Goal: Information Seeking & Learning: Learn about a topic

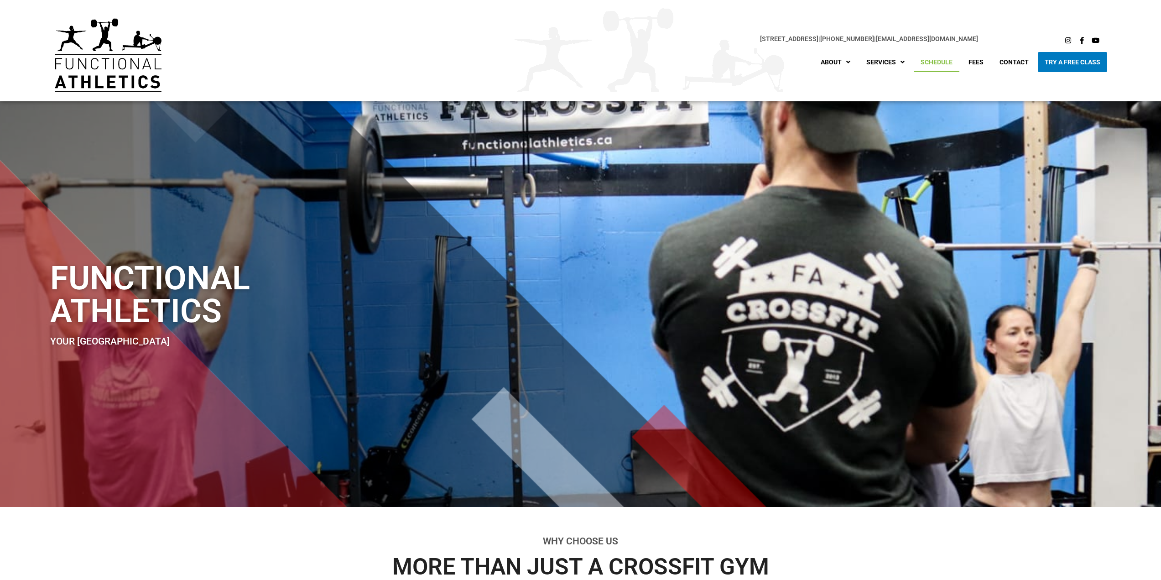
click at [937, 61] on link "Schedule" at bounding box center [936, 62] width 46 height 20
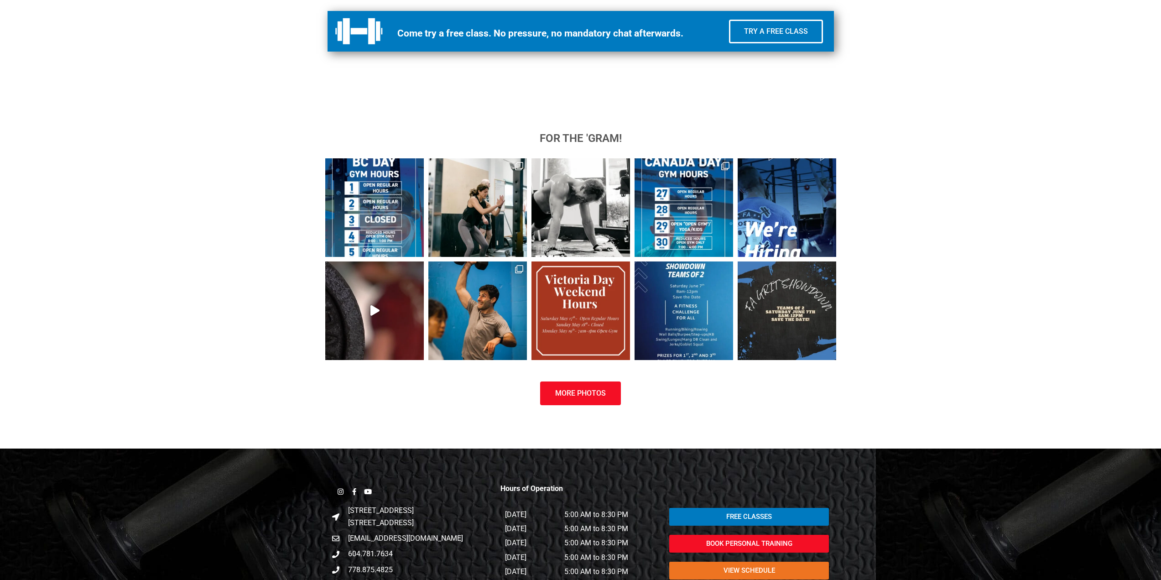
scroll to position [827, 0]
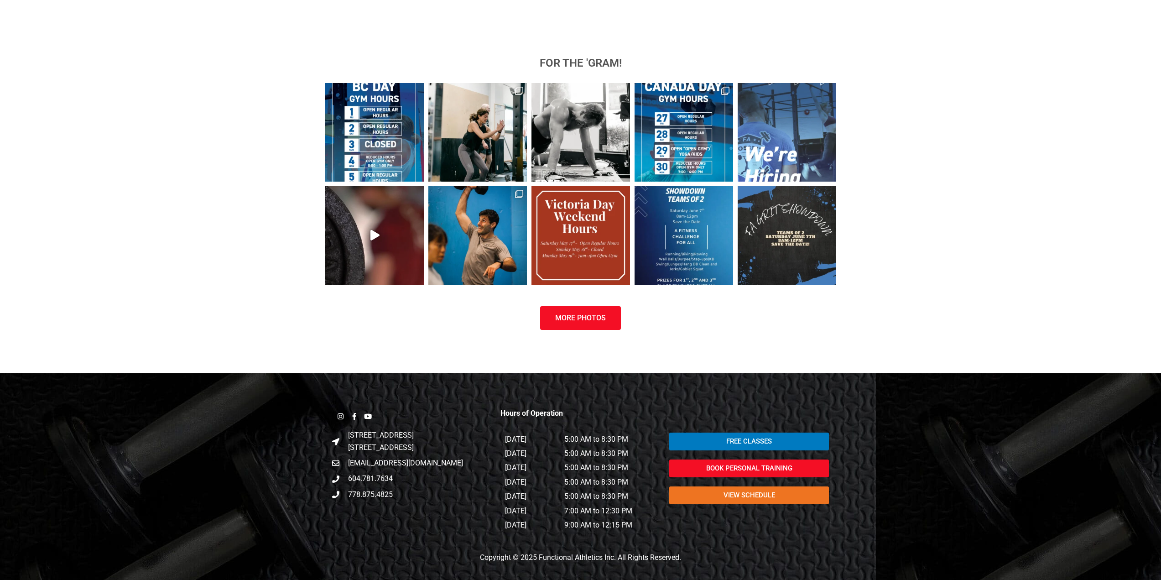
click at [803, 166] on img at bounding box center [786, 132] width 98 height 98
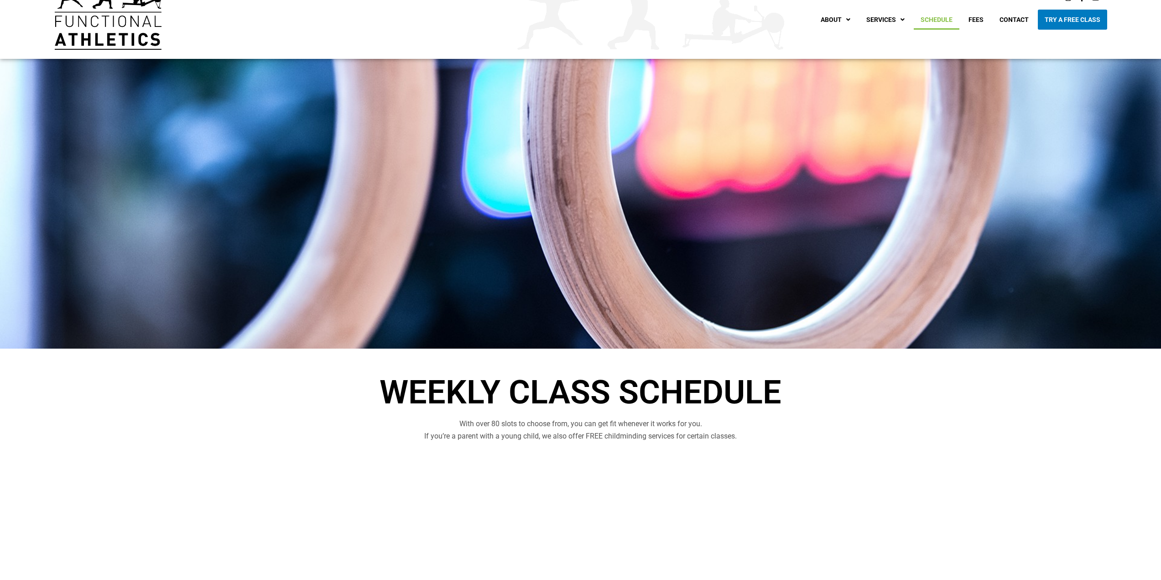
scroll to position [0, 0]
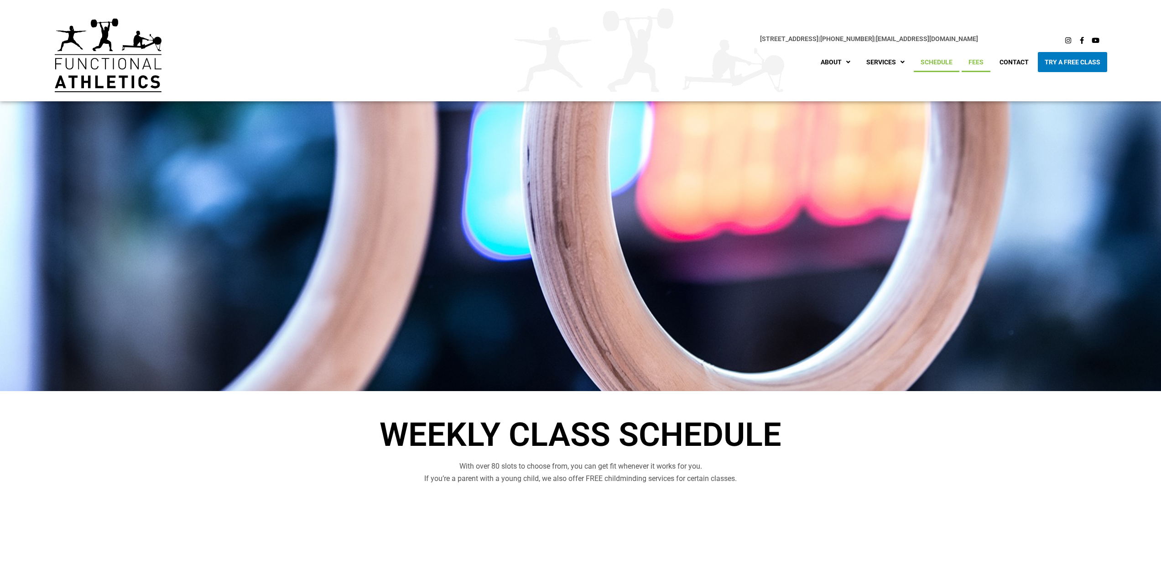
click at [975, 60] on link "Fees" at bounding box center [975, 62] width 29 height 20
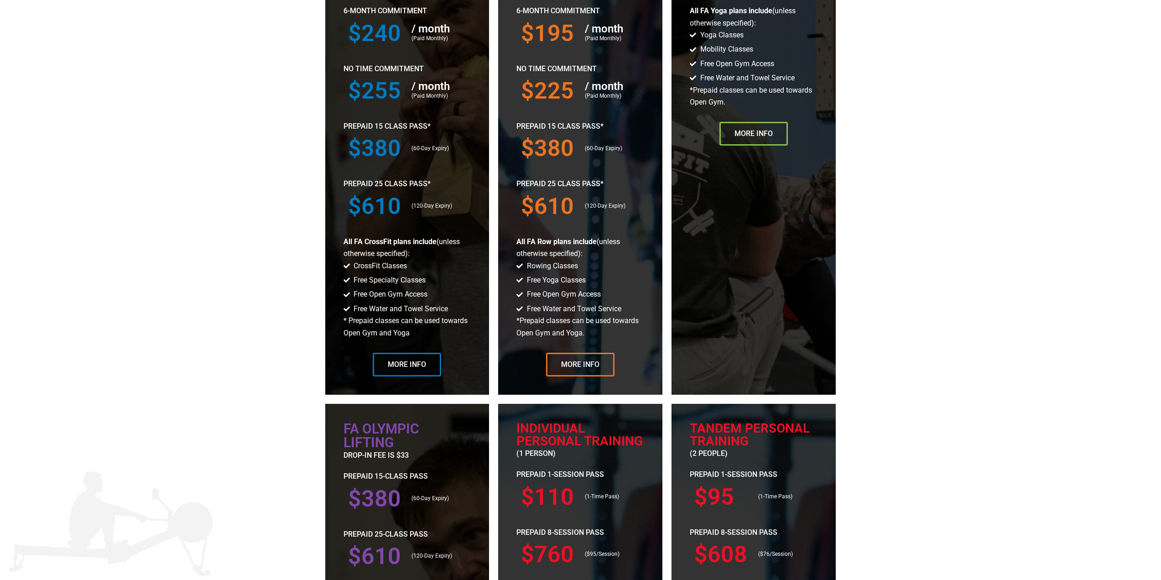
scroll to position [547, 0]
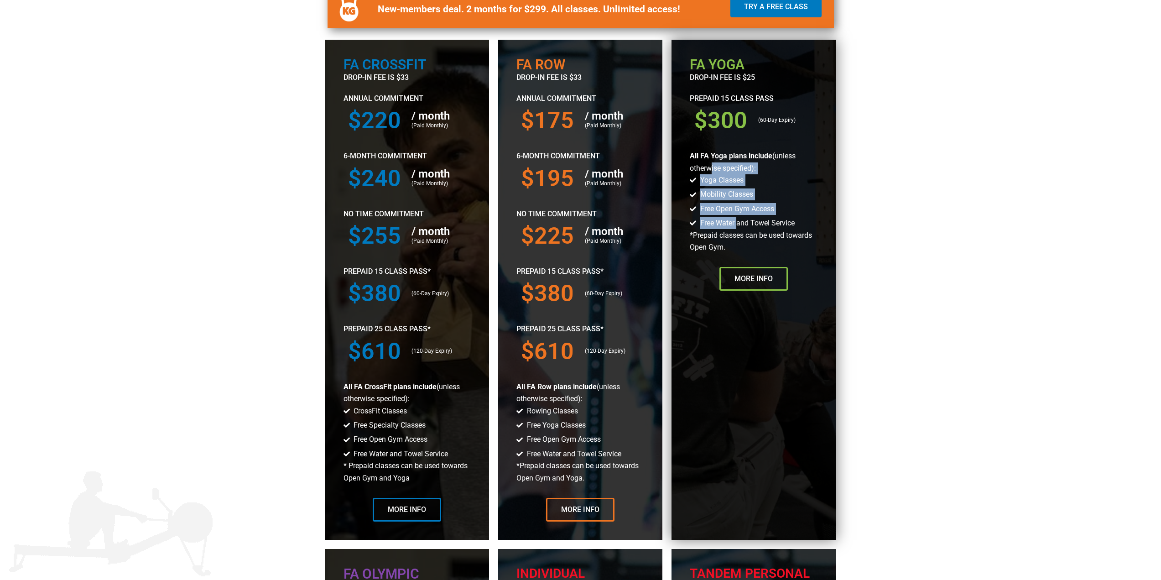
drag, startPoint x: 711, startPoint y: 163, endPoint x: 738, endPoint y: 223, distance: 66.3
click at [738, 223] on div "FA Yoga drop-in fee is $25 Prepaid 15 Class Pass $300 (60-Day Expiry) All FA Yo…" at bounding box center [753, 290] width 164 height 500
drag, startPoint x: 702, startPoint y: 238, endPoint x: 734, endPoint y: 249, distance: 33.7
click at [734, 249] on p "*Prepaid classes can be used towards Open Gym." at bounding box center [753, 241] width 128 height 24
drag, startPoint x: 716, startPoint y: 178, endPoint x: 757, endPoint y: 193, distance: 43.3
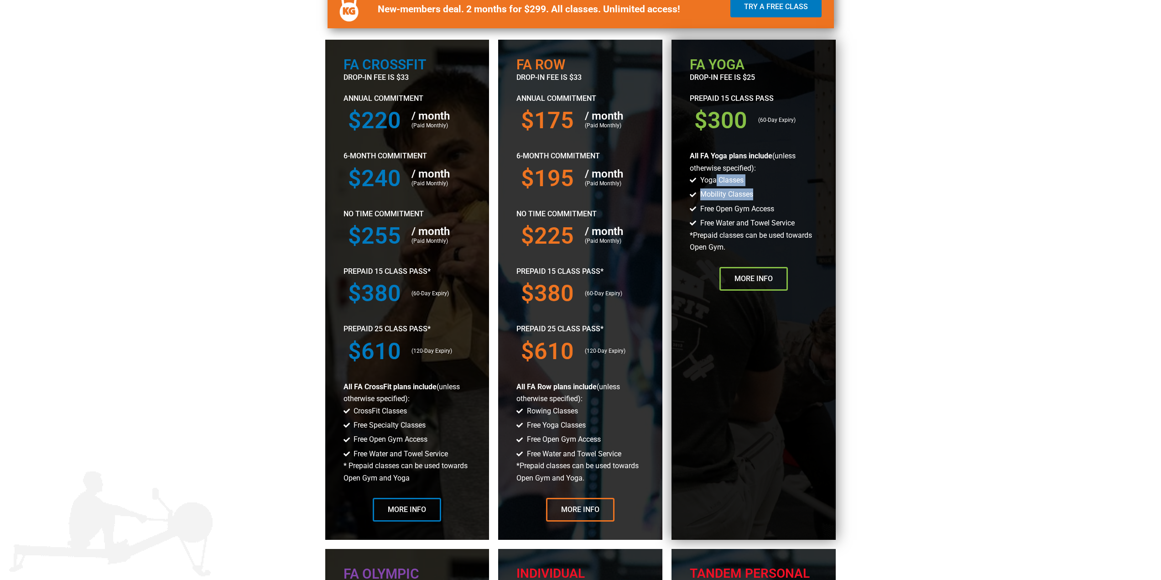
click at [757, 193] on ul "Yoga Classes Mobility Classes Free Open Gym Access Free Water and Towel Service" at bounding box center [753, 201] width 128 height 55
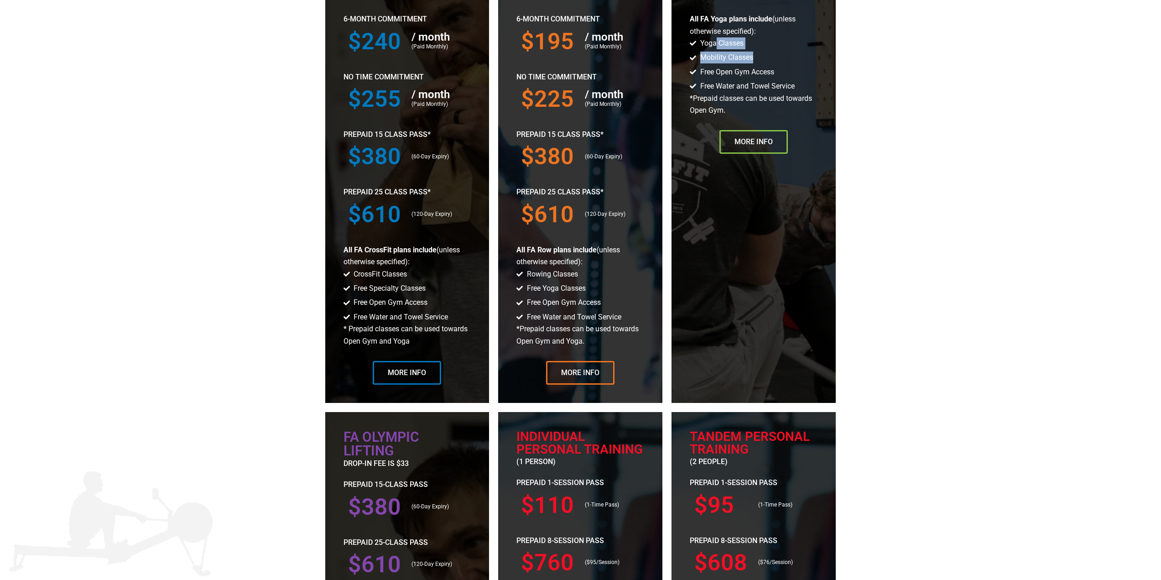
scroll to position [638, 0]
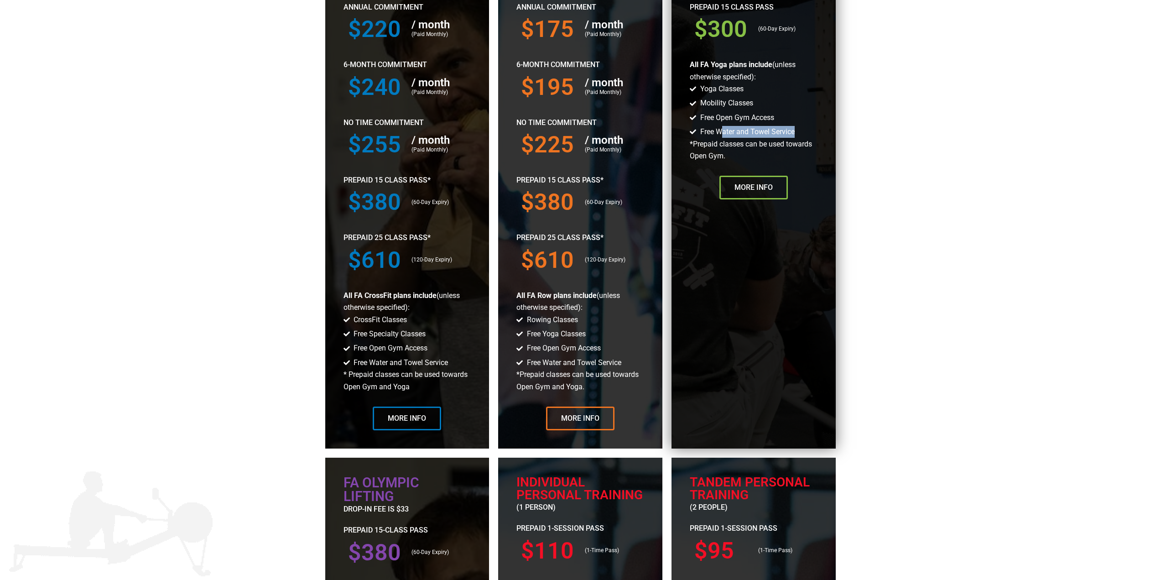
drag, startPoint x: 719, startPoint y: 131, endPoint x: 805, endPoint y: 130, distance: 85.7
click at [805, 130] on li "Free Water and Towel Service" at bounding box center [753, 132] width 128 height 12
drag, startPoint x: 710, startPoint y: 119, endPoint x: 778, endPoint y: 127, distance: 69.3
click at [778, 119] on li "Free Open Gym Access" at bounding box center [753, 118] width 128 height 13
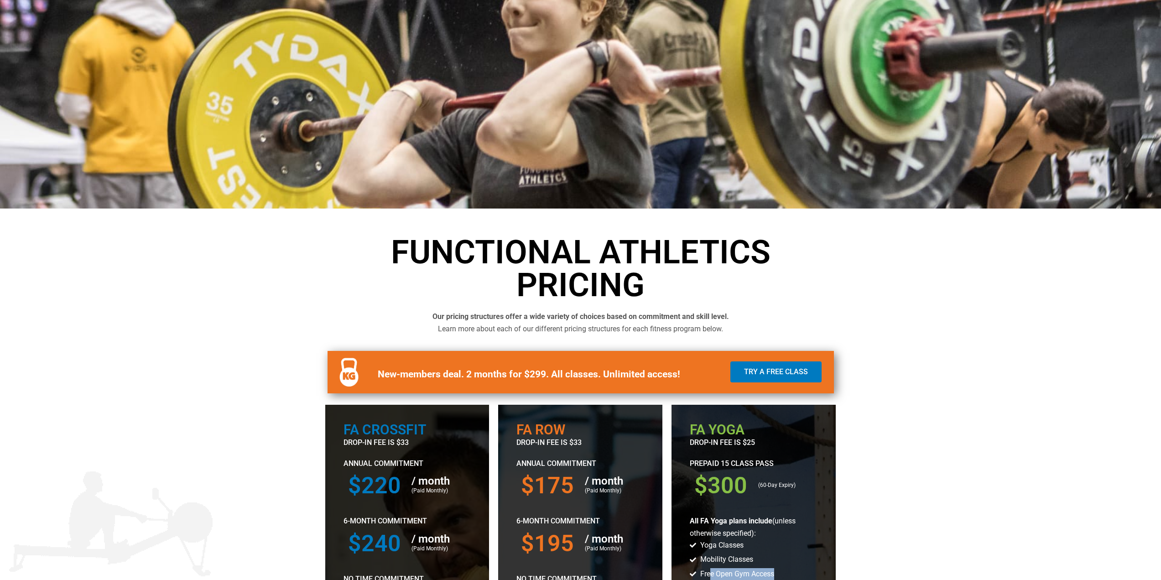
scroll to position [0, 0]
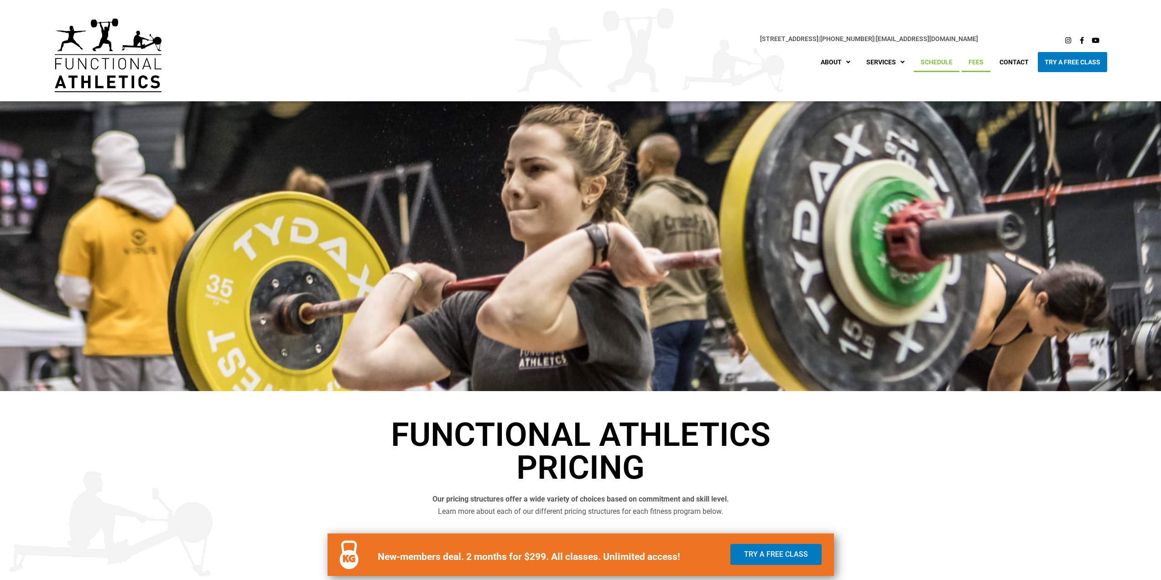
click at [945, 64] on link "Schedule" at bounding box center [936, 62] width 46 height 20
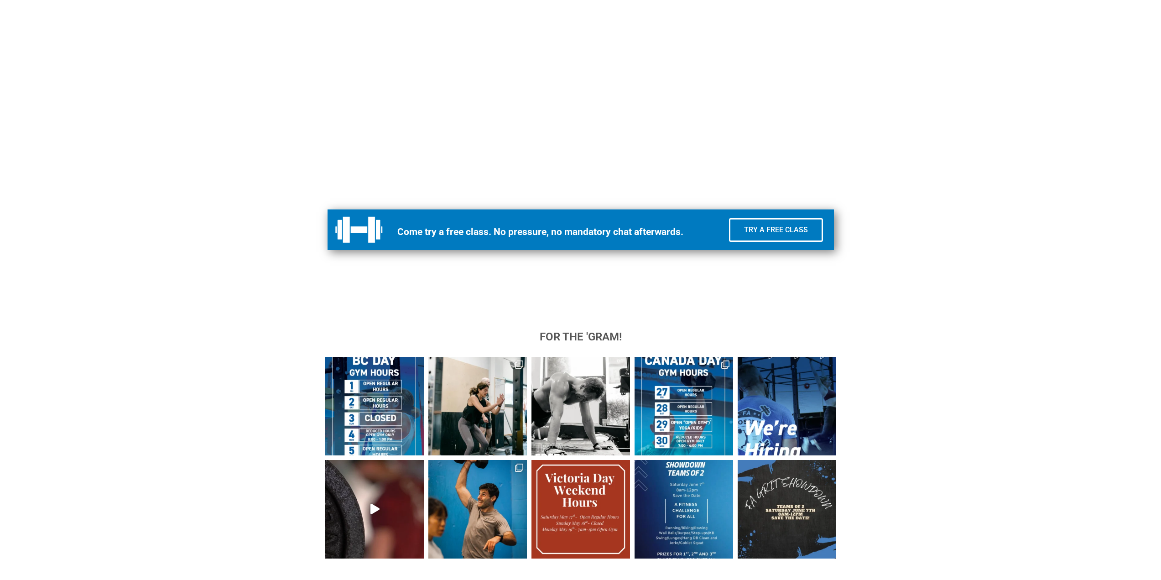
scroll to position [782, 0]
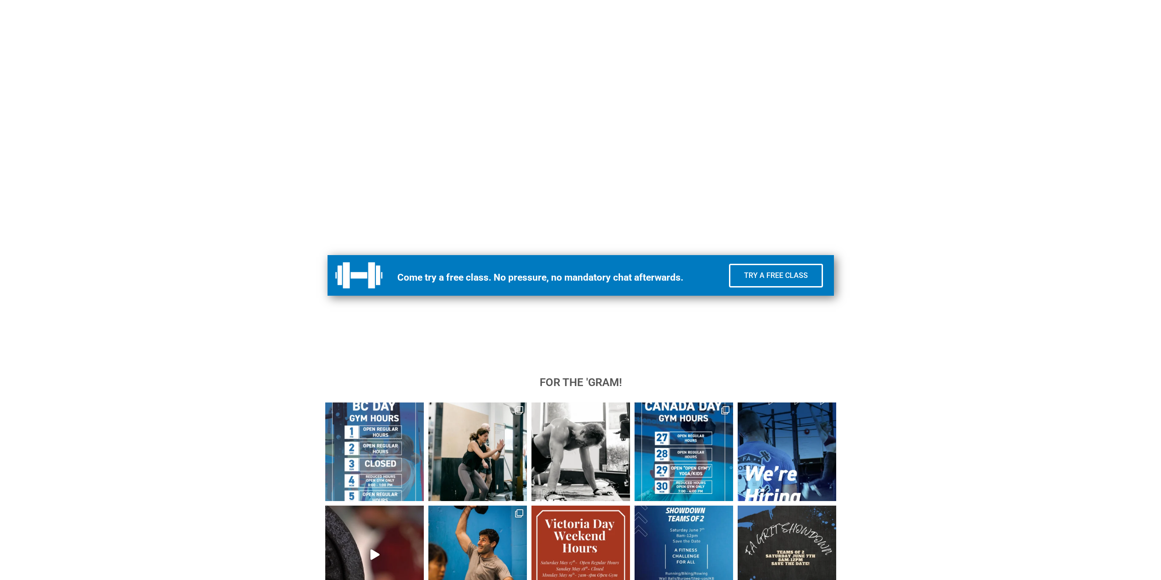
click at [363, 410] on img at bounding box center [374, 451] width 98 height 98
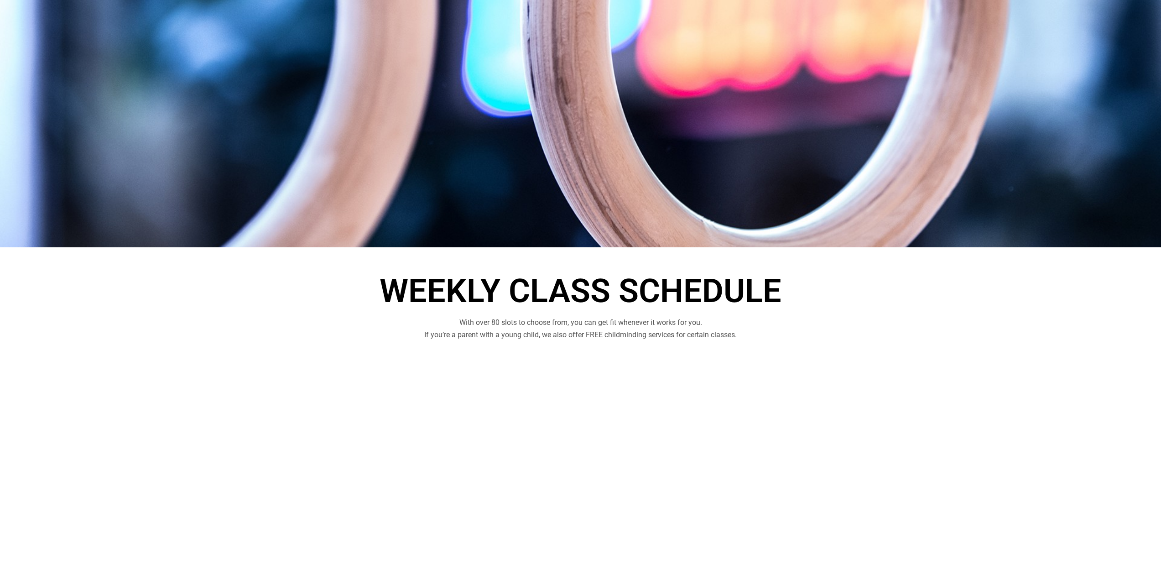
scroll to position [0, 0]
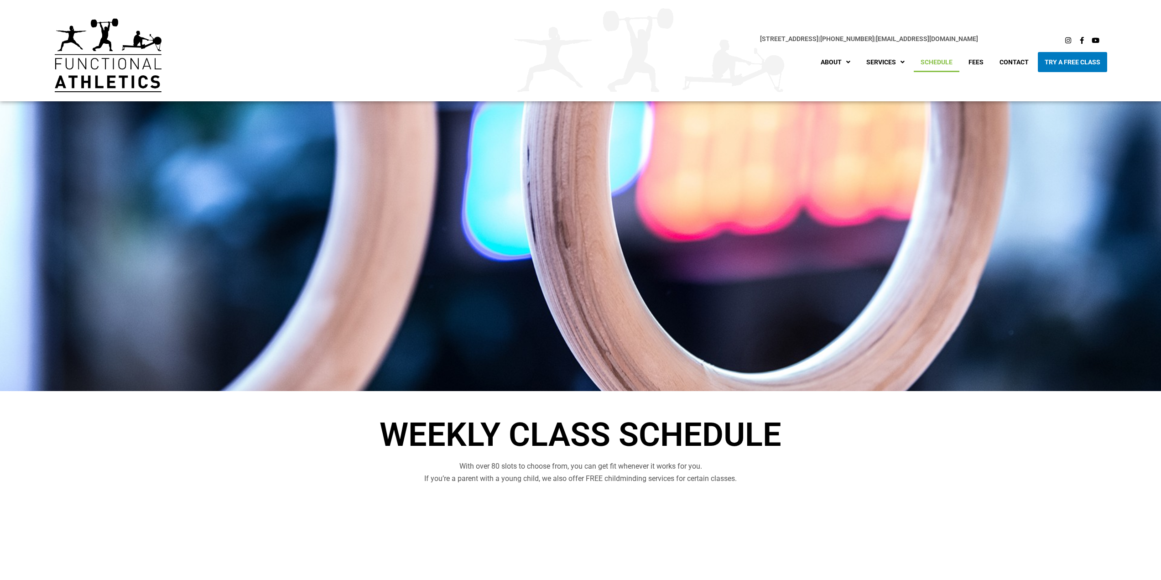
drag, startPoint x: 856, startPoint y: 141, endPoint x: 783, endPoint y: 116, distance: 77.6
click at [856, 142] on link "Careers" at bounding box center [864, 144] width 100 height 20
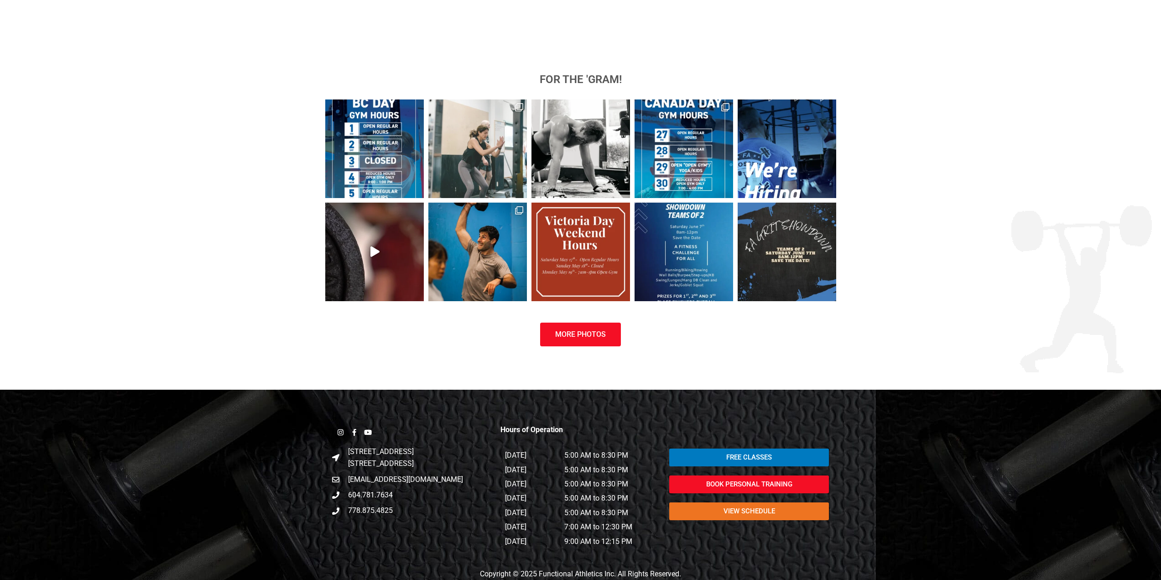
scroll to position [638, 0]
